Goal: Task Accomplishment & Management: Manage account settings

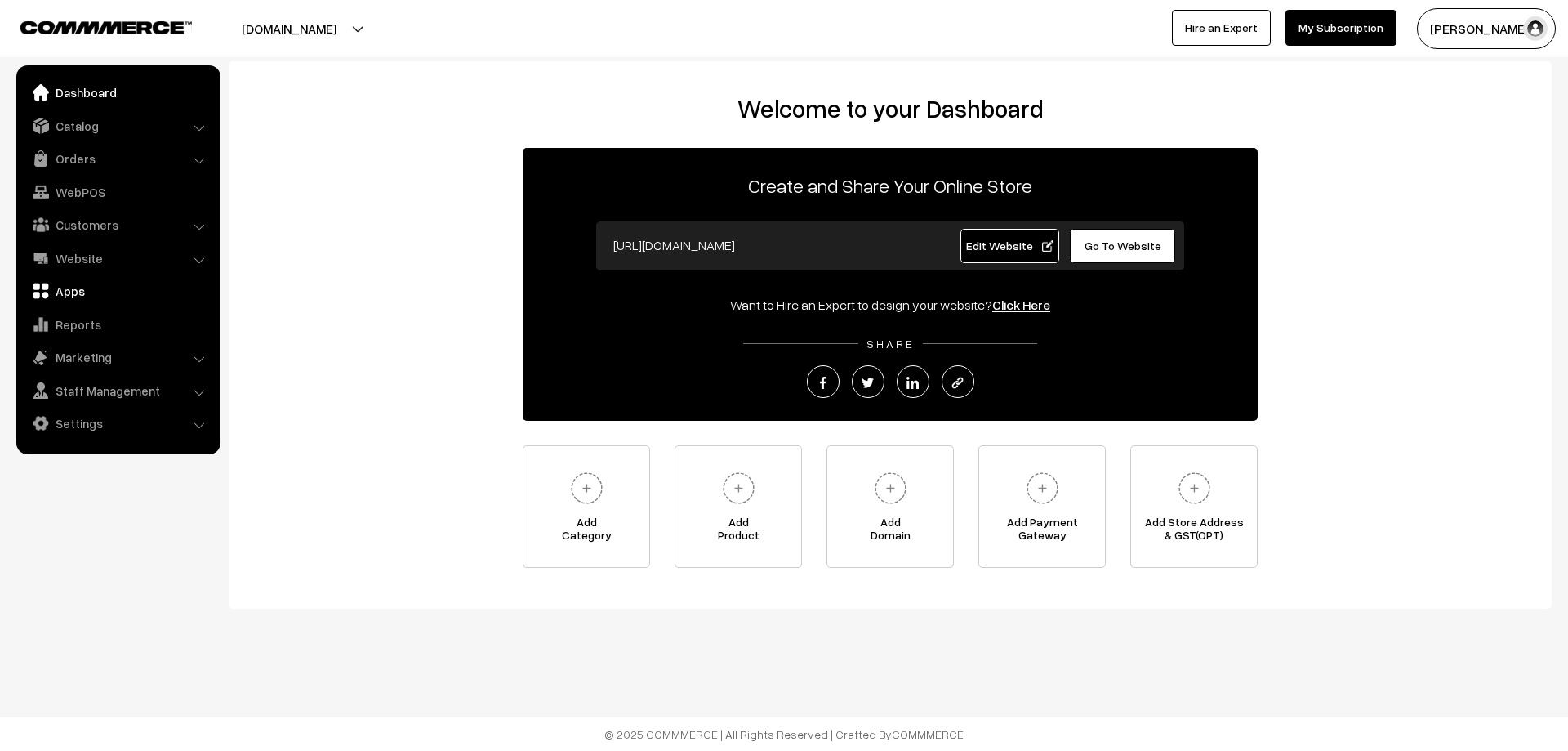
click at [55, 295] on link "Apps" at bounding box center [117, 291] width 194 height 30
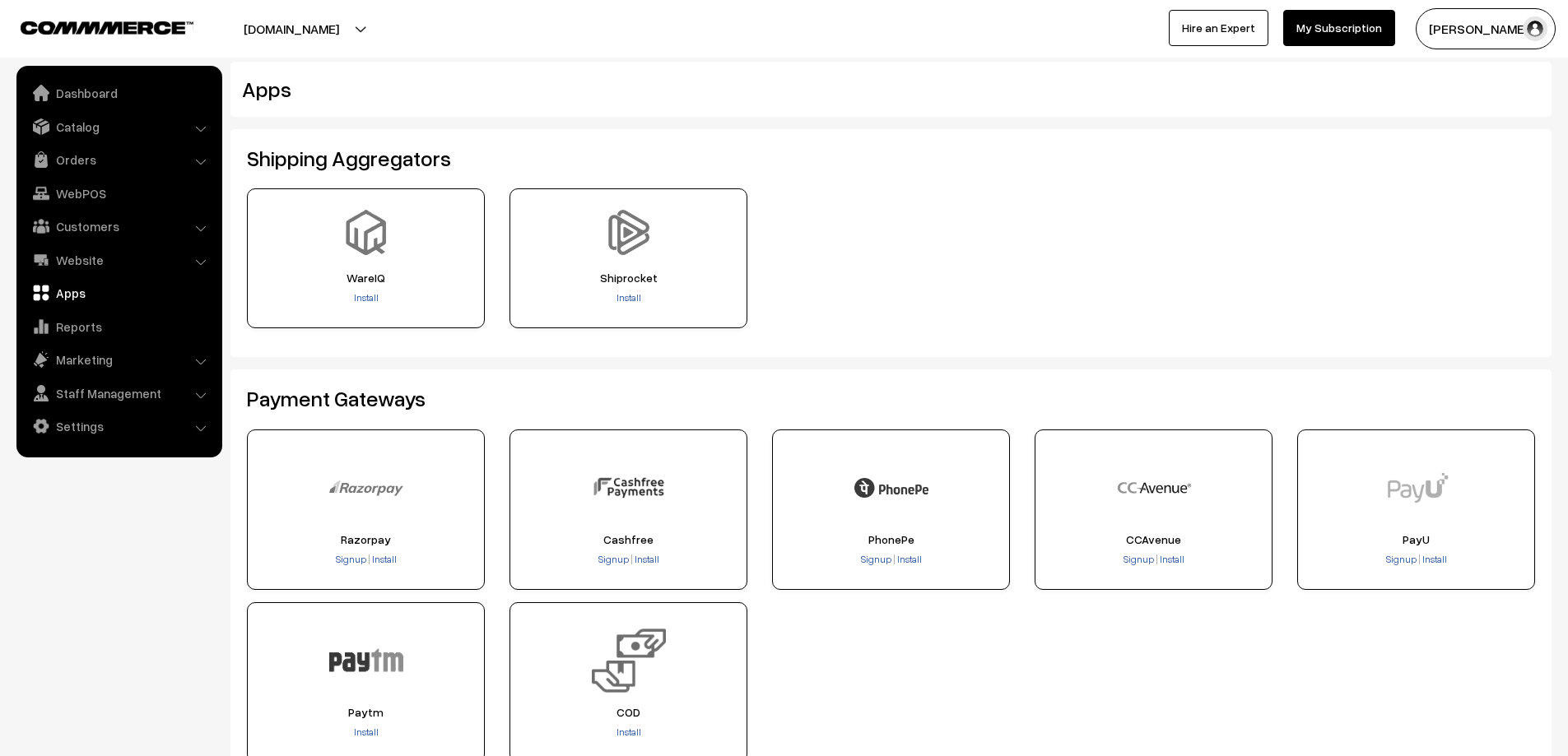
click at [931, 252] on div "WareIQ Install Install" at bounding box center [891, 264] width 1313 height 152
click at [628, 293] on span "Install" at bounding box center [628, 297] width 24 height 13
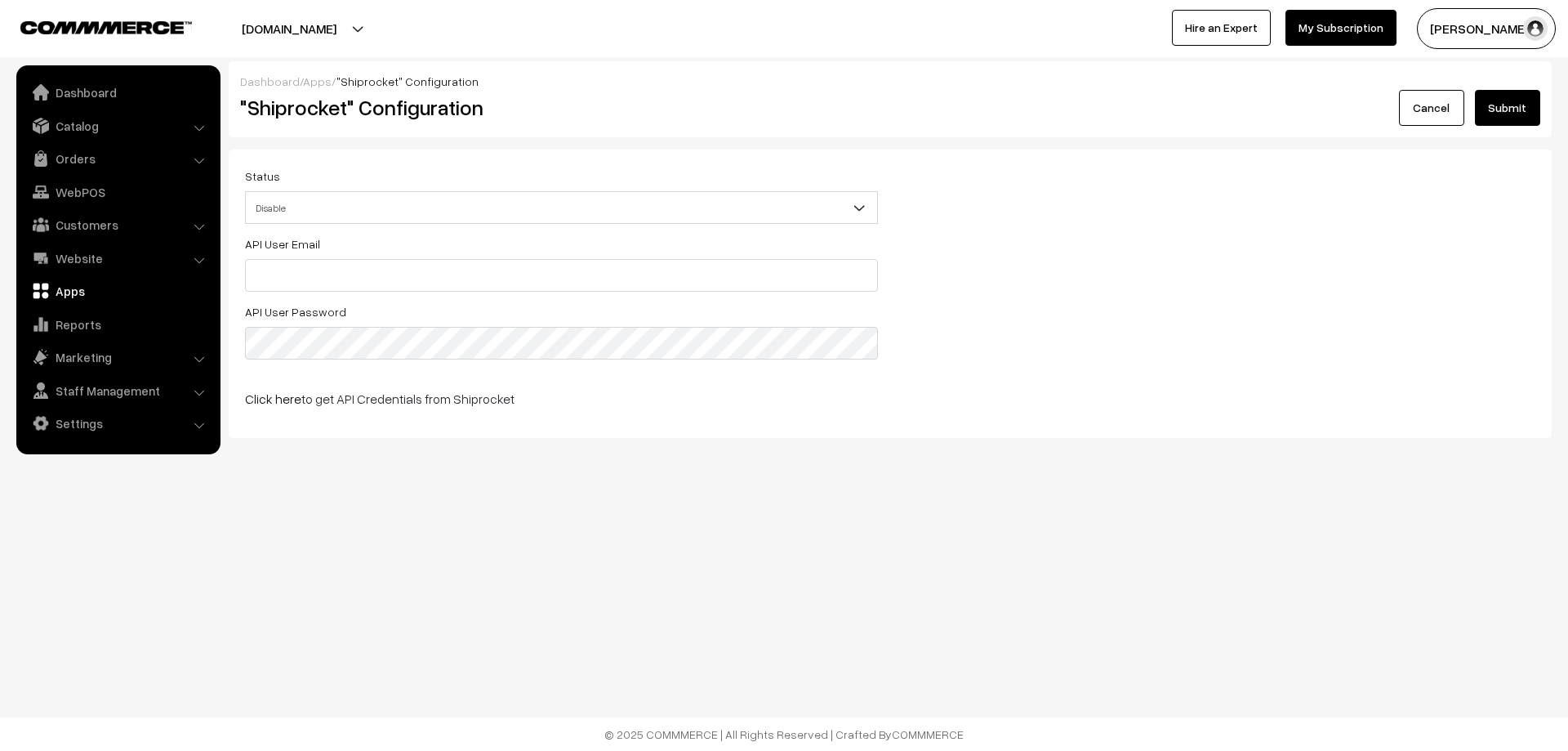
click at [380, 198] on span "Disable" at bounding box center [562, 208] width 632 height 29
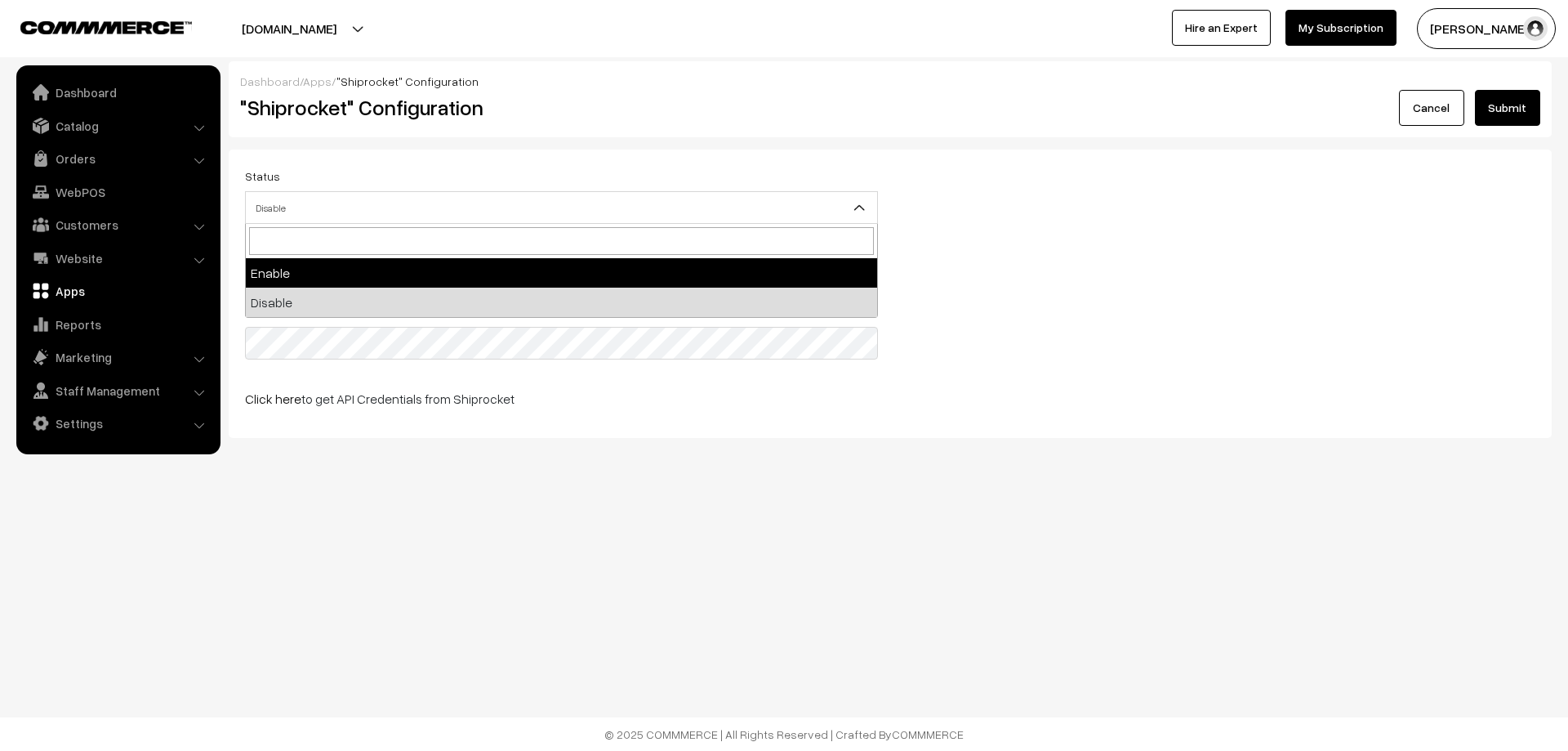
select select "1"
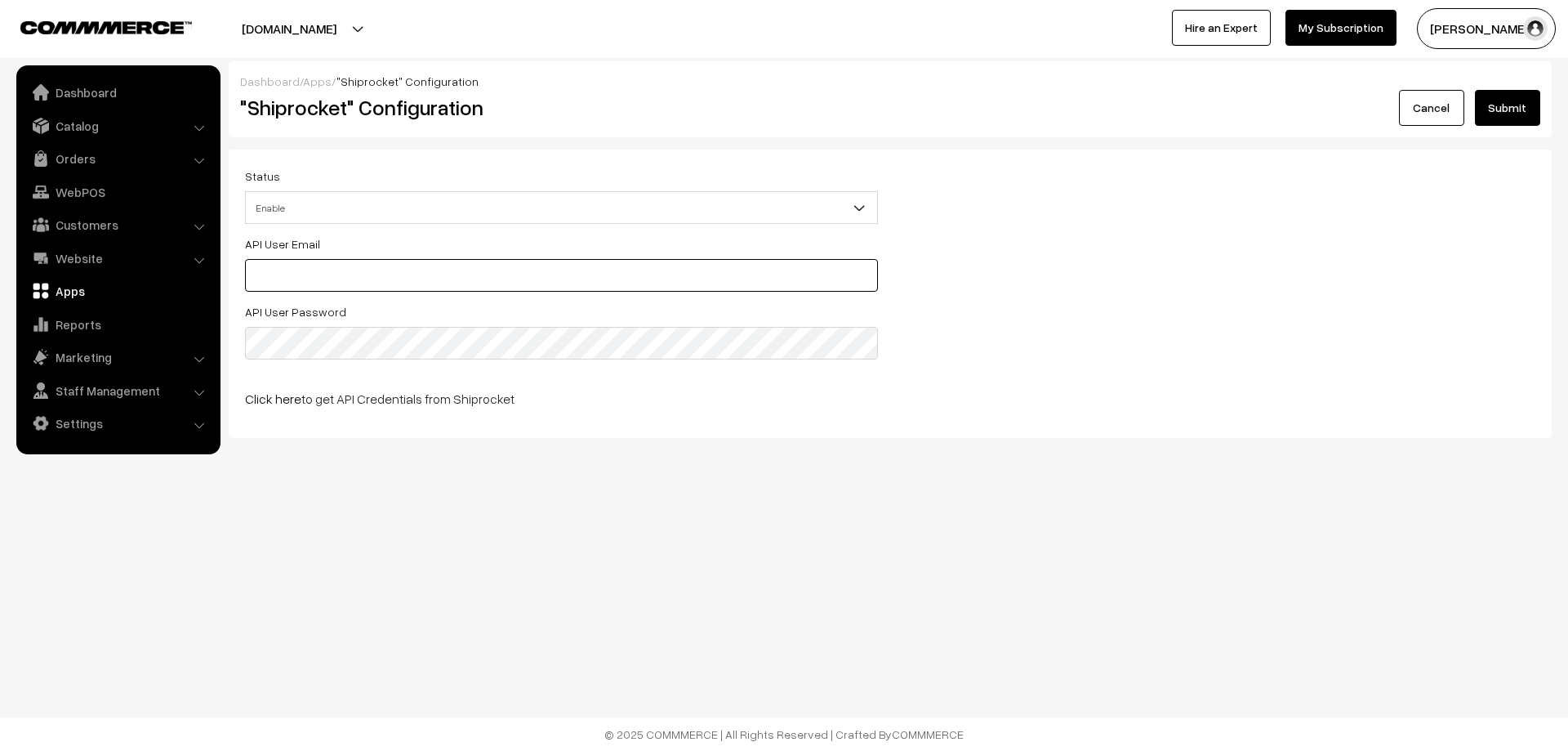
click at [343, 265] on input "text" at bounding box center [561, 275] width 633 height 33
click at [674, 430] on div "Status Enable Disable Enable API User Email ashapuracosmetic@gmail.com API User…" at bounding box center [891, 294] width 1324 height 288
click at [402, 267] on input "ashapuracosmetic@gmail.com" at bounding box center [561, 275] width 633 height 33
type input "a"
paste input "Rajendrakumarasaw+dotpeapi@gmail.com"
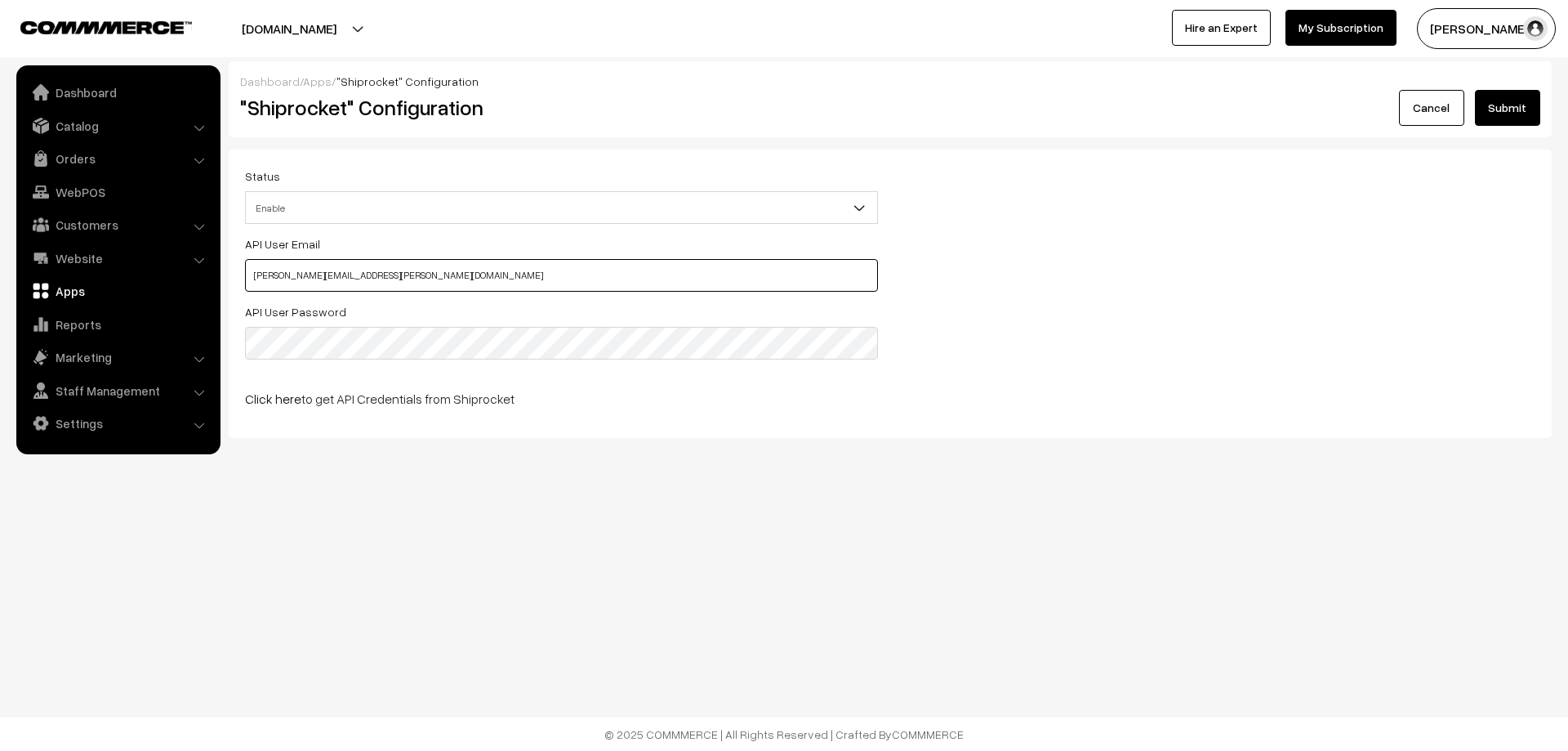
type input "Rajendrakumarasaw+dotpeapi@gmail.com"
click at [518, 479] on div "Dashboard / Apps / "Shiprocket" Configuration "Shiprocket" Configuration Cancel…" at bounding box center [784, 272] width 1568 height 544
drag, startPoint x: 277, startPoint y: 542, endPoint x: 344, endPoint y: 504, distance: 77.0
click at [277, 542] on div "Dashboard / Apps / "Shiprocket" Configuration "Shiprocket" Configuration Cancel…" at bounding box center [784, 272] width 1568 height 544
click at [1519, 93] on button "Submit" at bounding box center [1507, 107] width 65 height 36
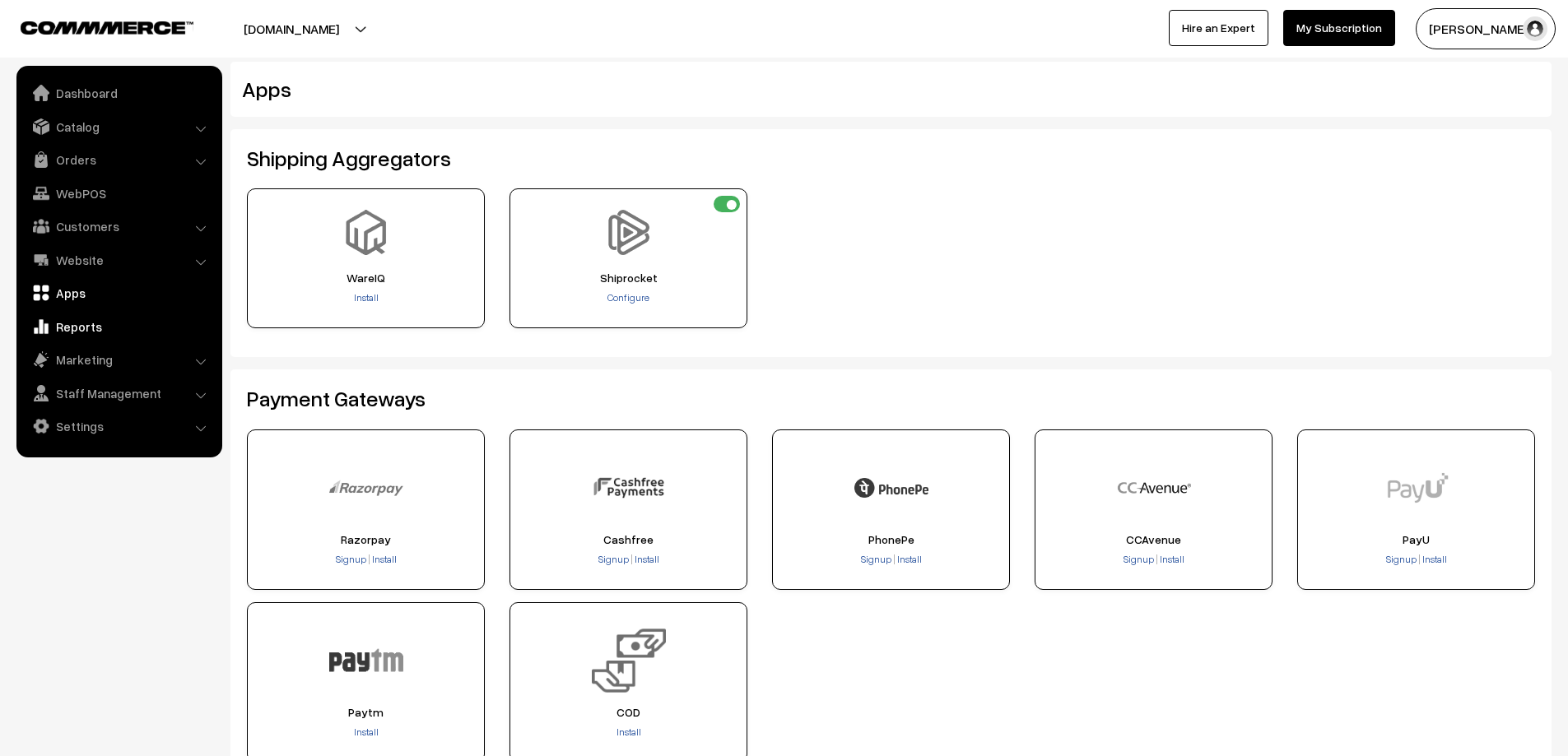
click at [124, 321] on link "Reports" at bounding box center [118, 326] width 196 height 30
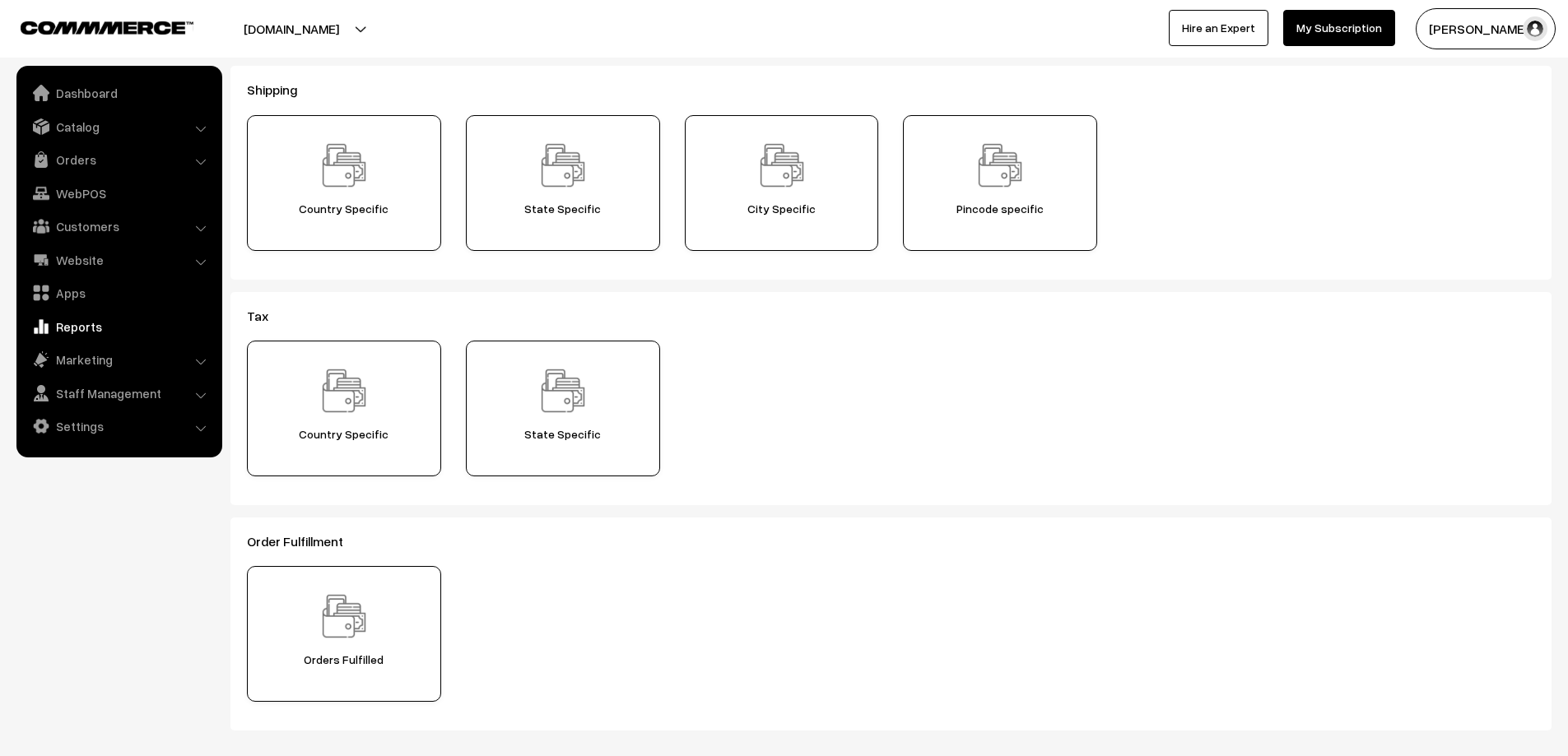
scroll to position [329, 0]
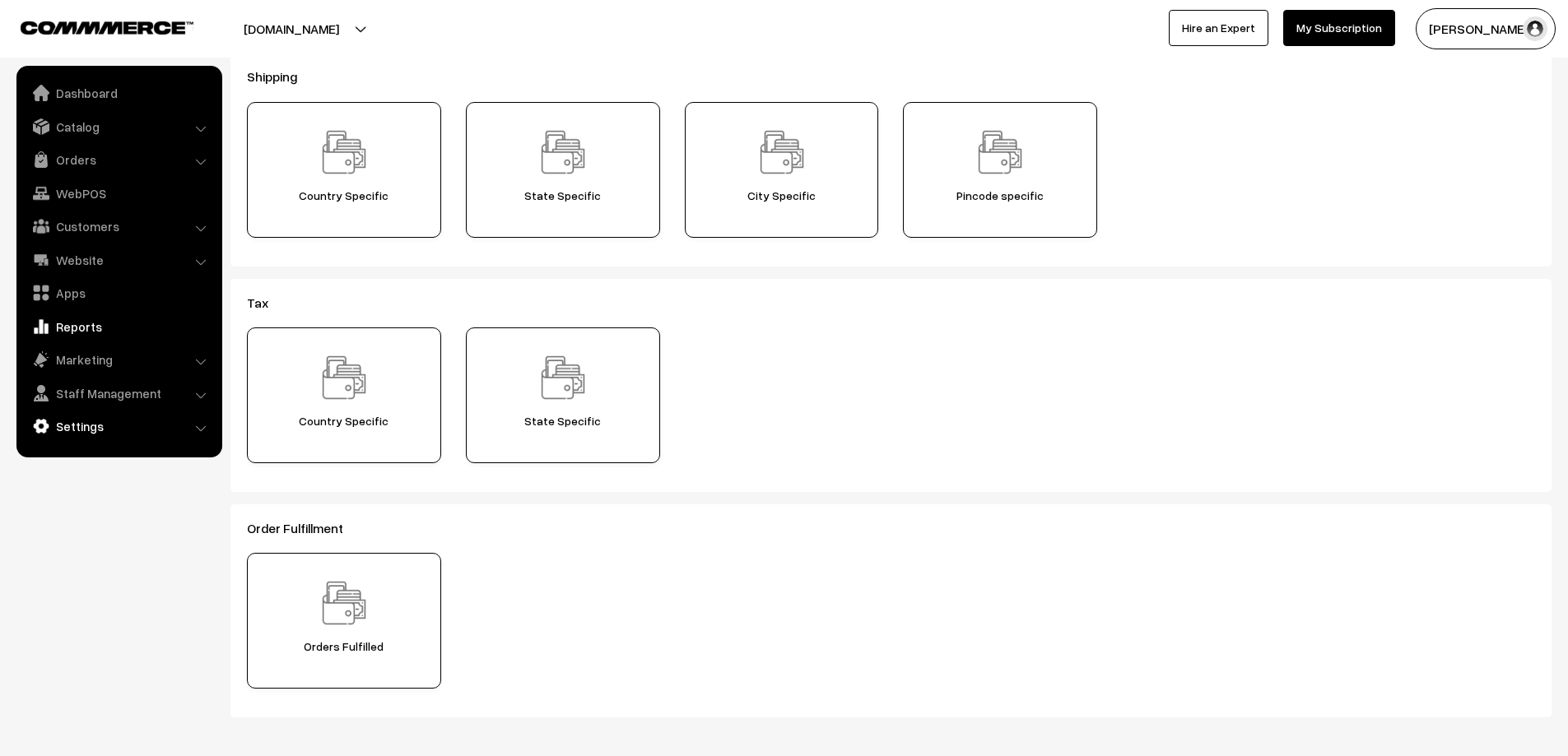
click at [97, 429] on link "Settings" at bounding box center [118, 425] width 196 height 30
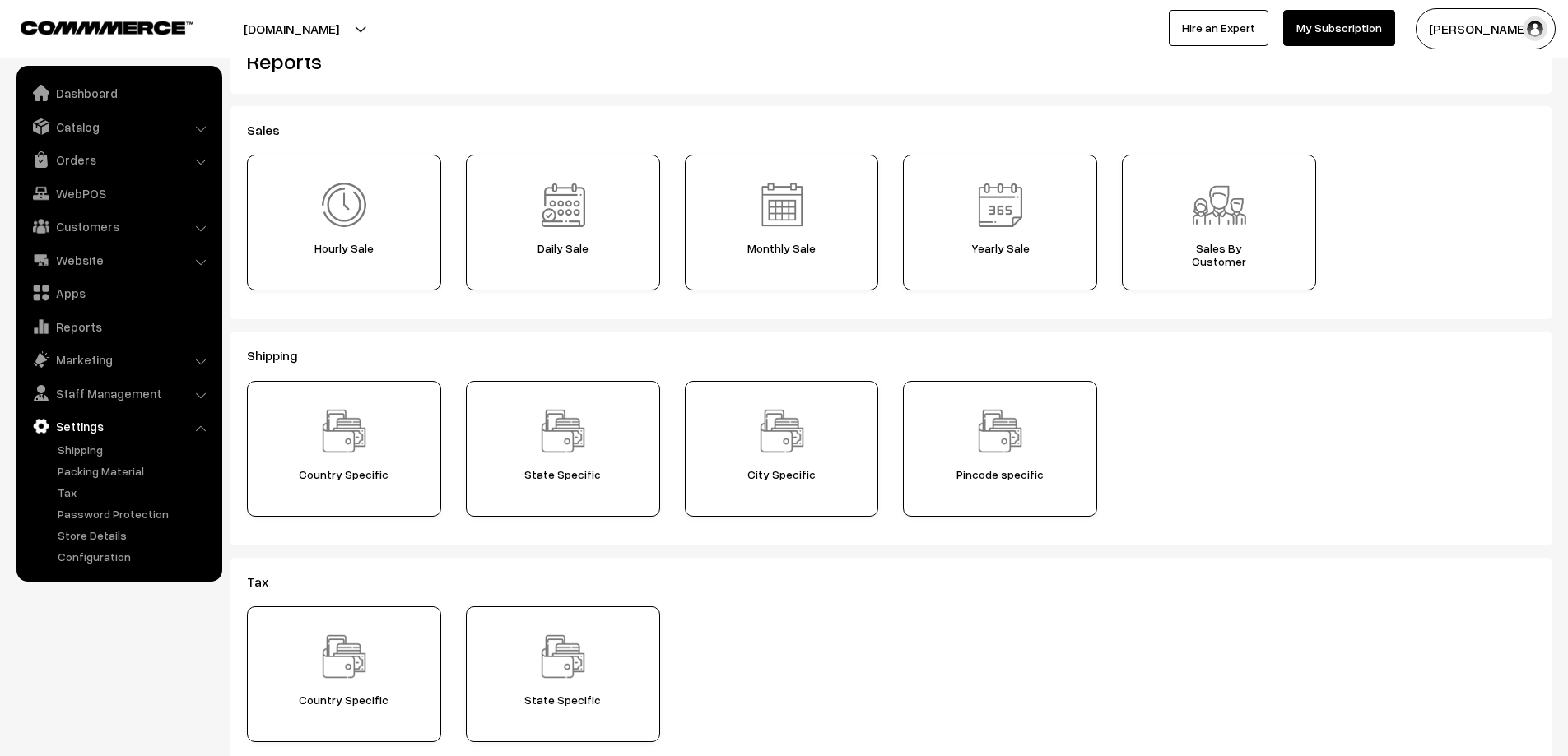
scroll to position [0, 0]
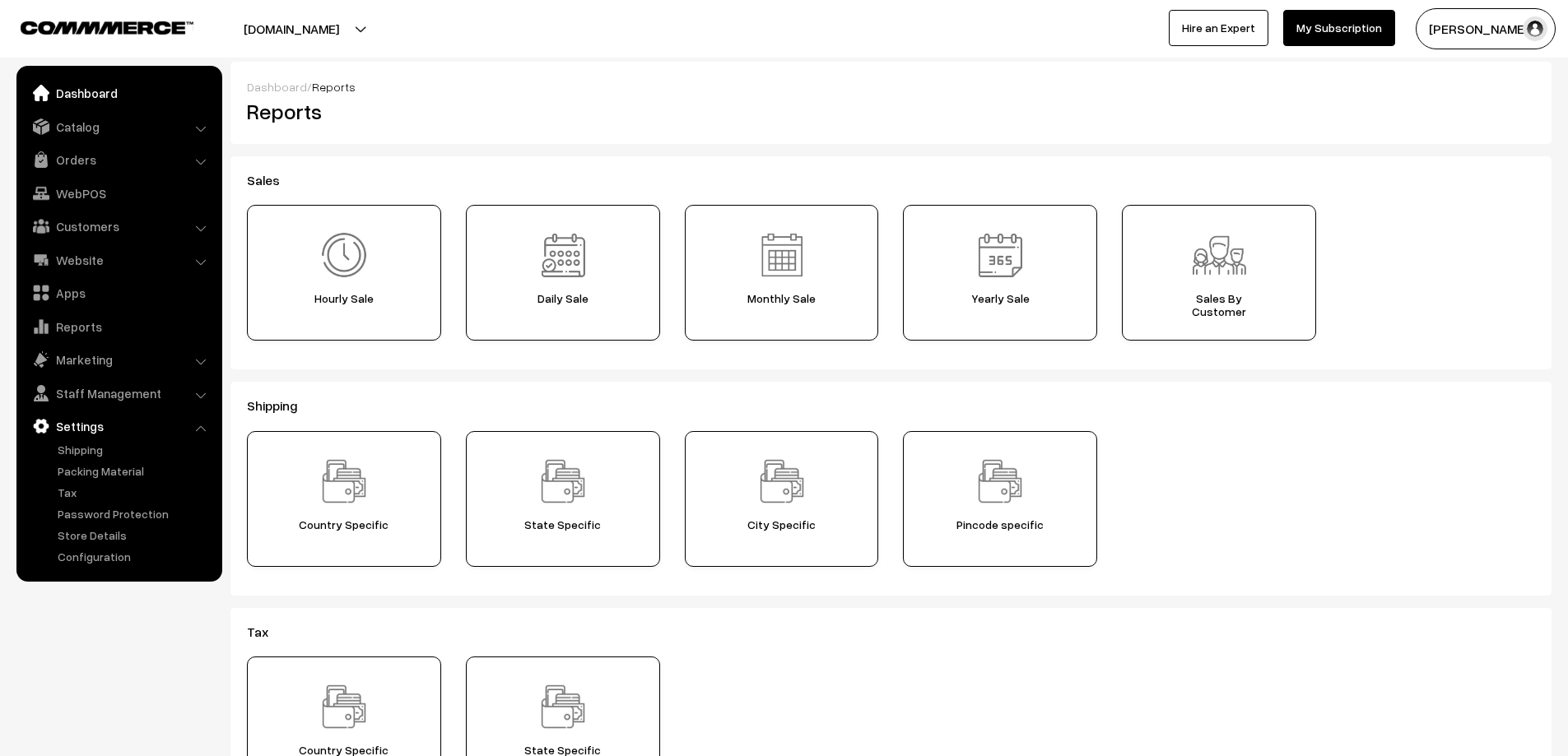
click at [77, 91] on link "Dashboard" at bounding box center [118, 93] width 196 height 30
